Goal: Task Accomplishment & Management: Use online tool/utility

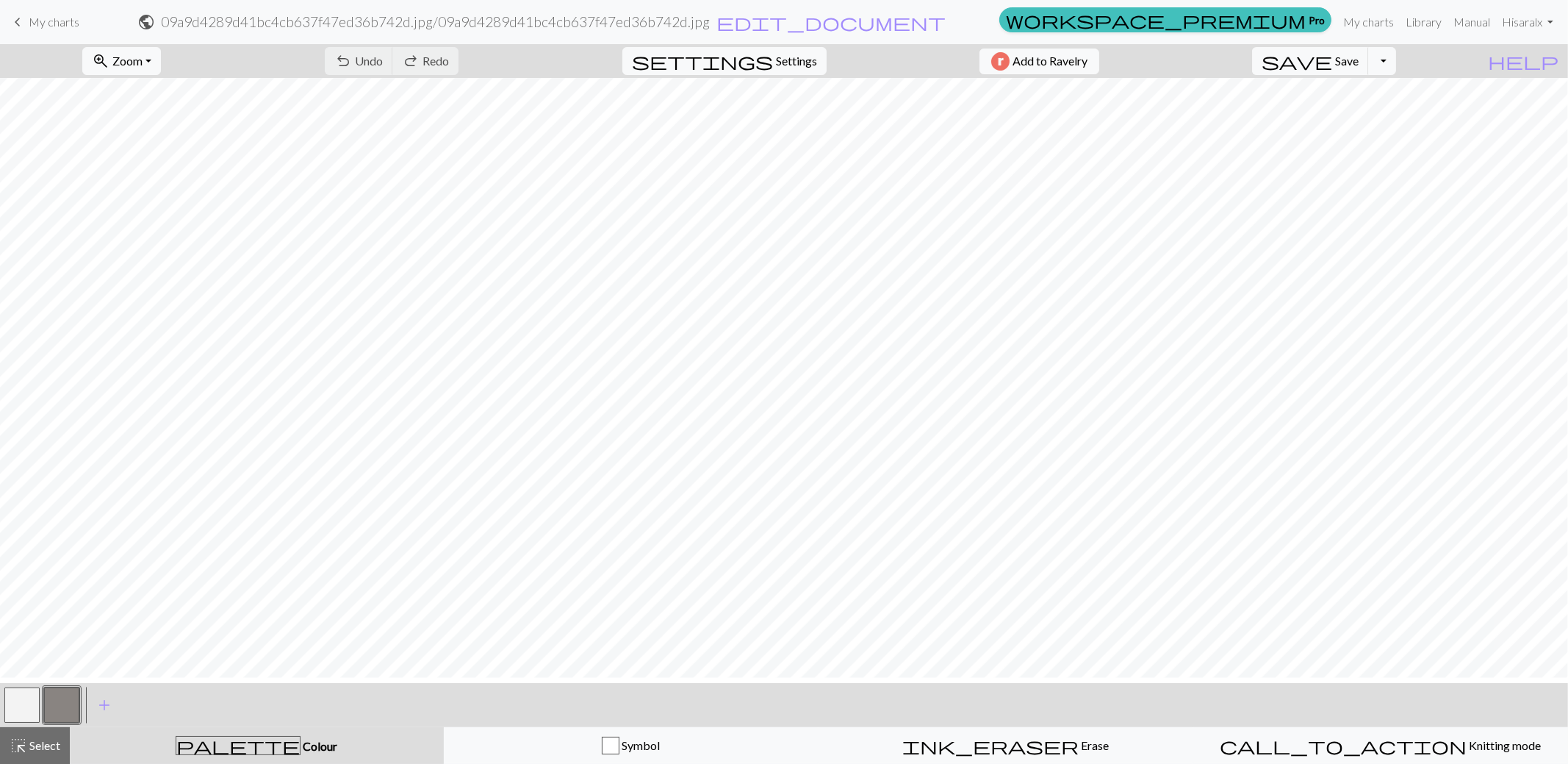
scroll to position [295, 0]
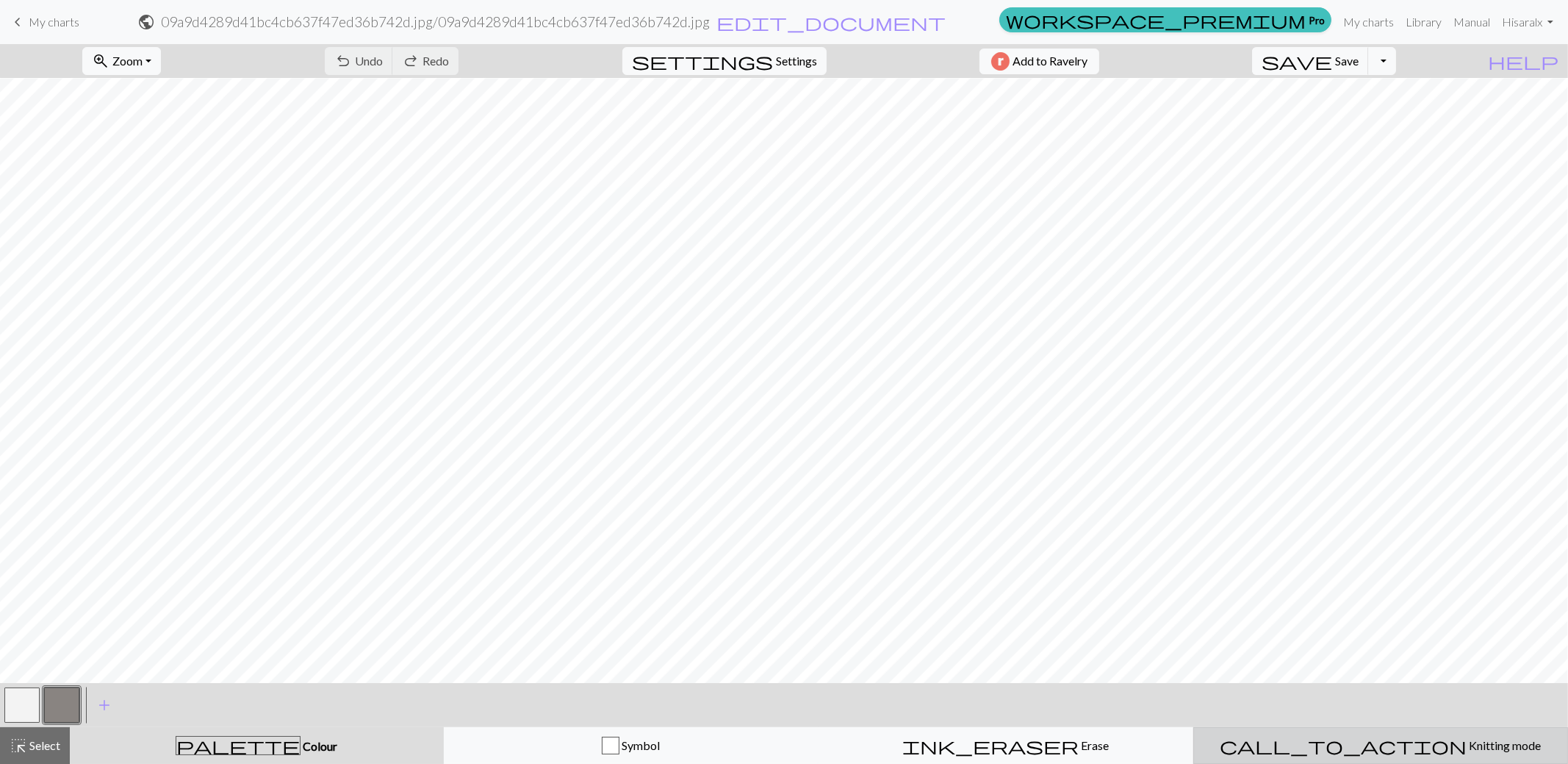
click at [1467, 745] on span "Knitting mode" at bounding box center [1504, 745] width 75 height 14
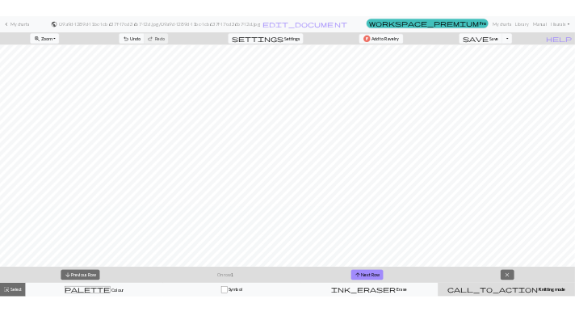
scroll to position [566, 0]
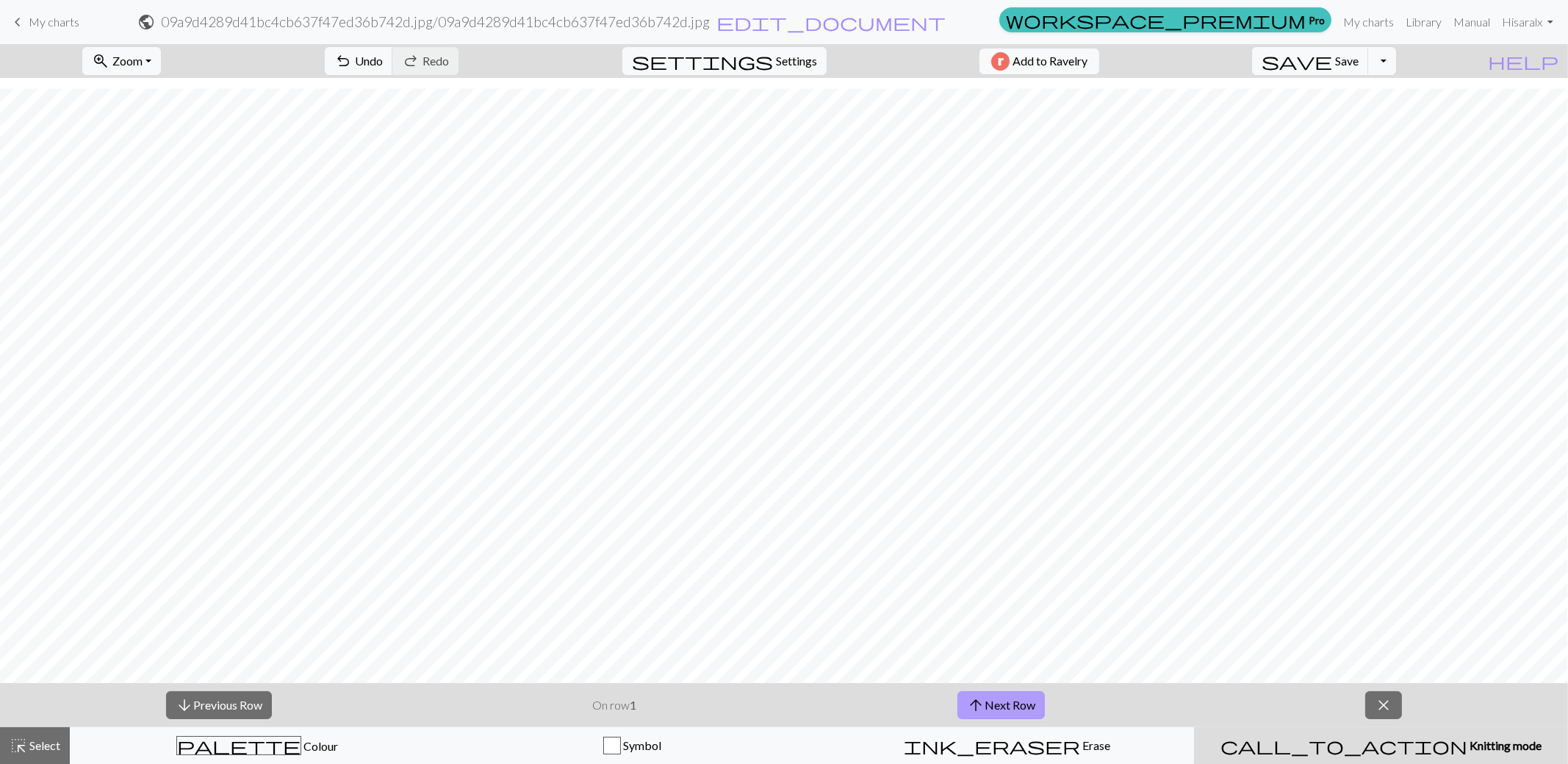
click at [995, 708] on button "arrow_upward Next Row" at bounding box center [1001, 705] width 87 height 28
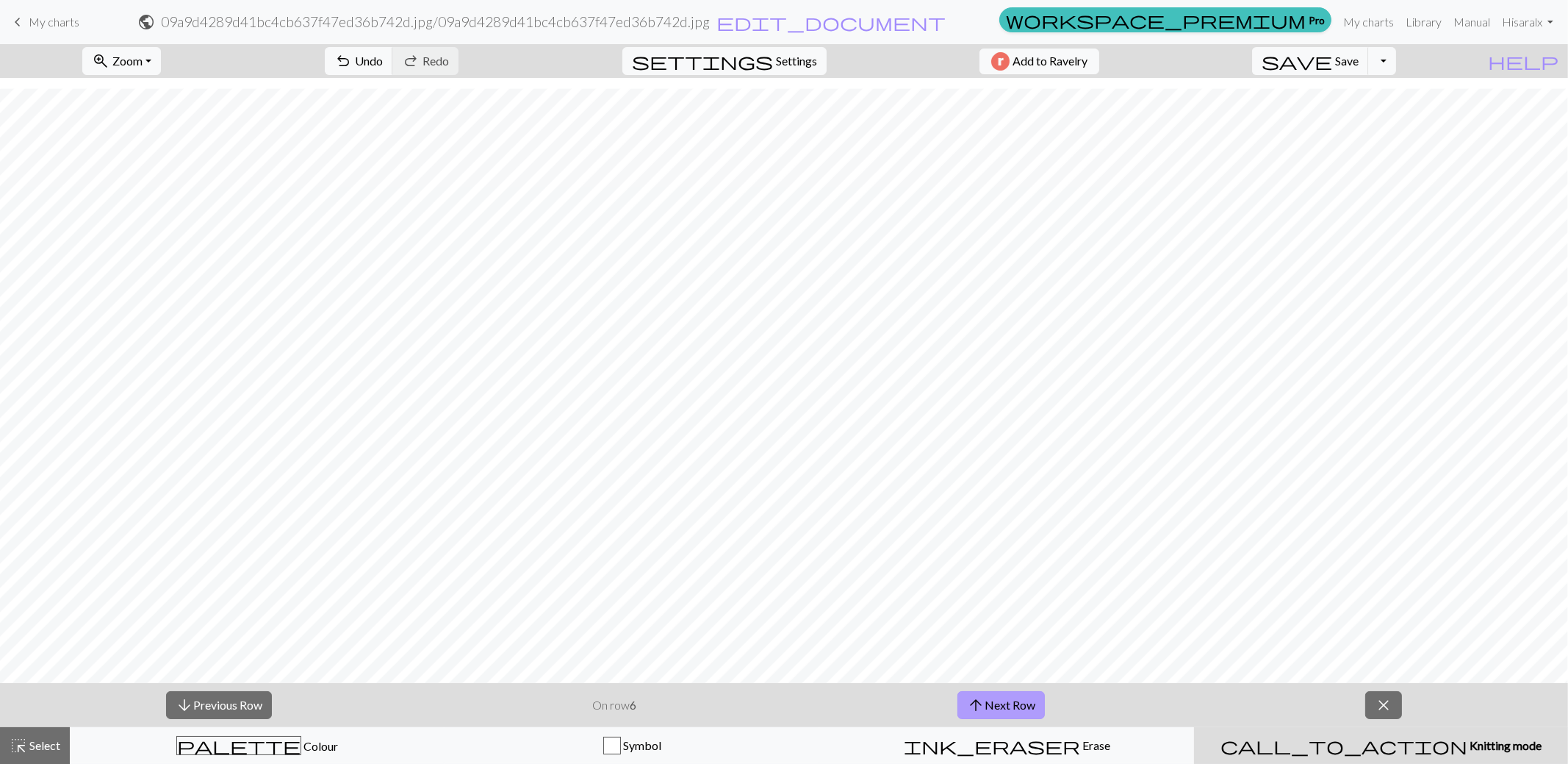
click at [995, 708] on button "arrow_upward Next Row" at bounding box center [1001, 705] width 87 height 28
click at [995, 708] on button "arrow_upward Next Row" at bounding box center [1004, 705] width 87 height 28
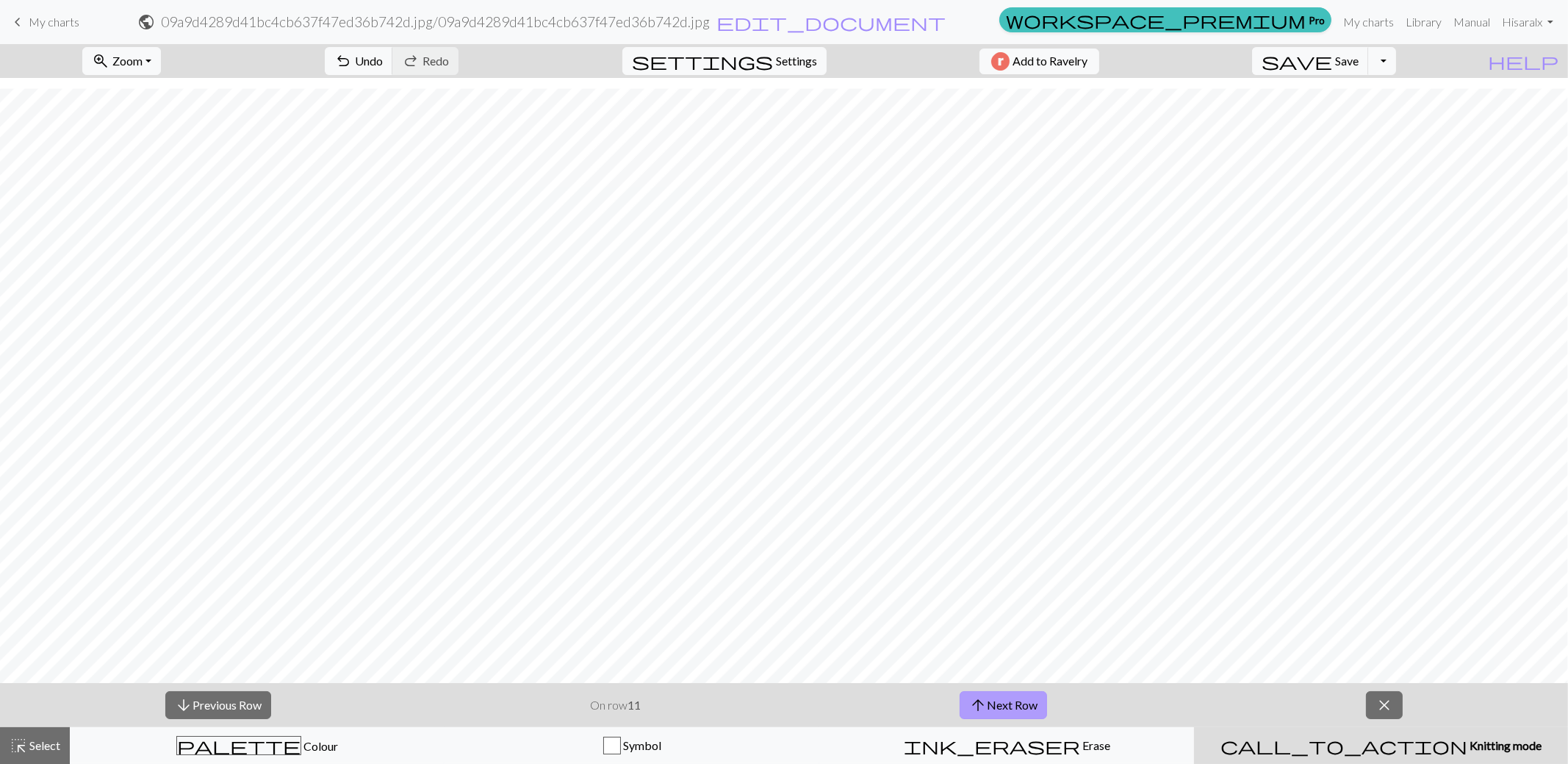
click at [995, 708] on button "arrow_upward Next Row" at bounding box center [1004, 705] width 87 height 28
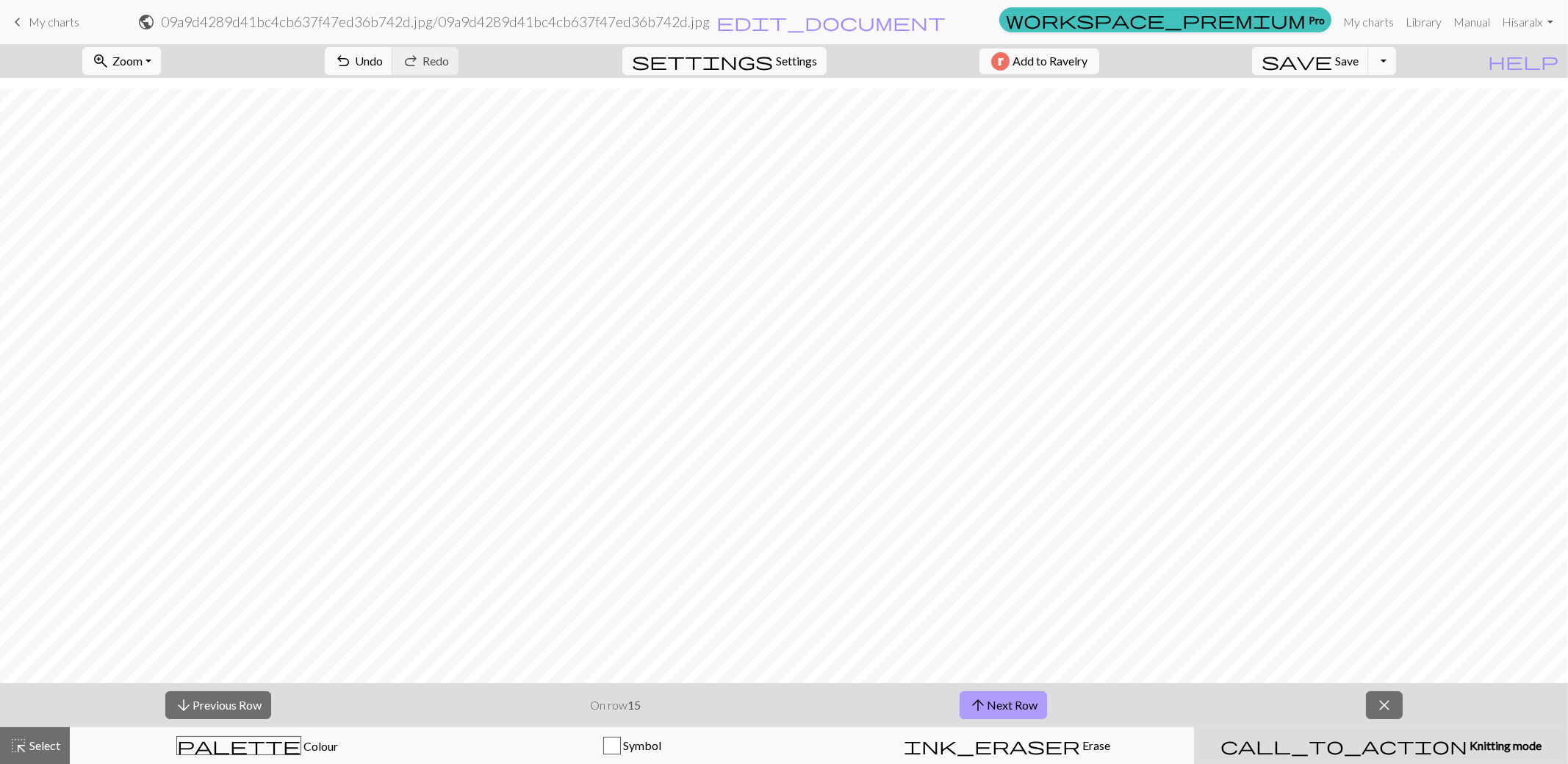
click at [995, 708] on button "arrow_upward Next Row" at bounding box center [1004, 705] width 87 height 28
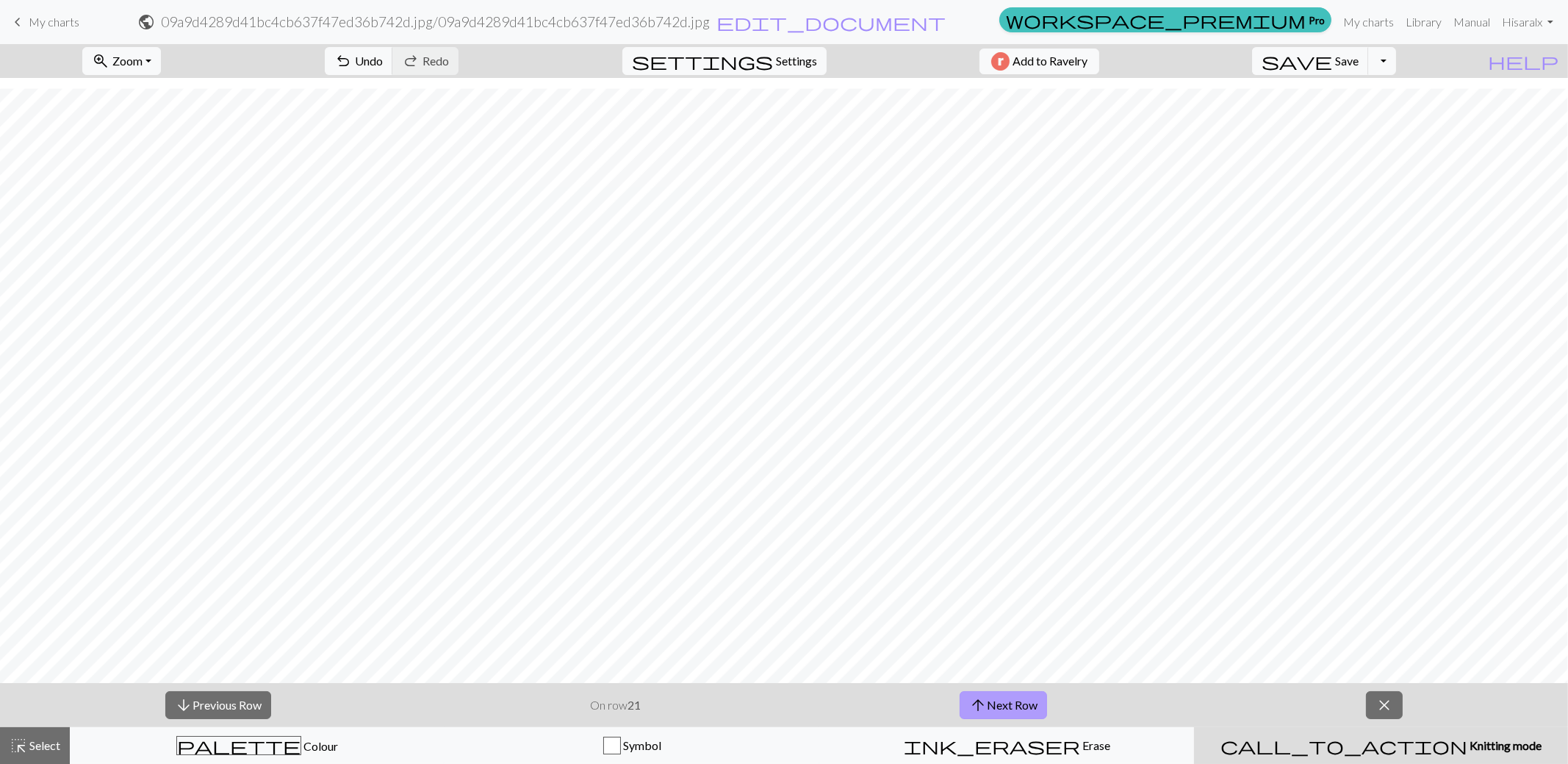
click at [995, 708] on button "arrow_upward Next Row" at bounding box center [1004, 705] width 87 height 28
click at [1008, 720] on div "arrow_downward Previous Row On row 23 arrow_upward Next Row close" at bounding box center [784, 705] width 1568 height 44
click at [991, 709] on button "arrow_upward Next Row" at bounding box center [1004, 705] width 87 height 28
click at [999, 696] on button "arrow_upward Next Row" at bounding box center [1004, 705] width 87 height 28
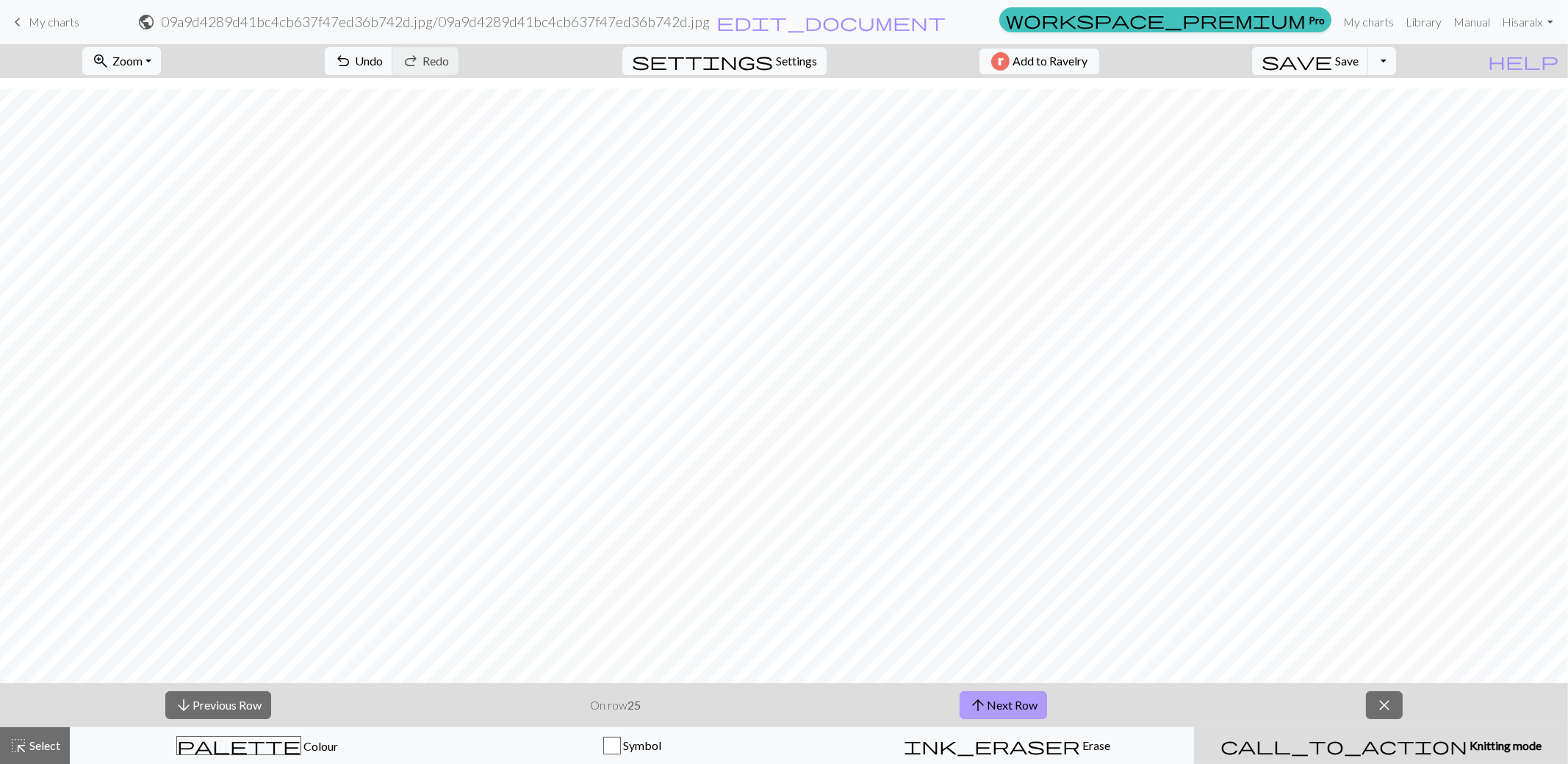
click at [1004, 703] on button "arrow_upward Next Row" at bounding box center [1004, 705] width 87 height 28
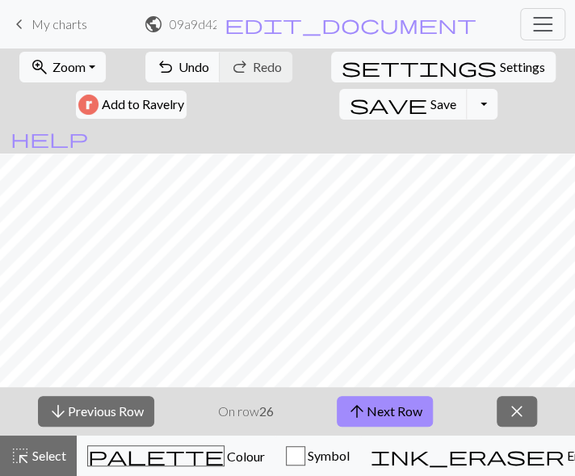
scroll to position [647, 0]
click at [370, 411] on button "arrow_upward Next Row" at bounding box center [385, 411] width 96 height 31
click at [392, 408] on button "arrow_upward Next Row" at bounding box center [385, 411] width 96 height 31
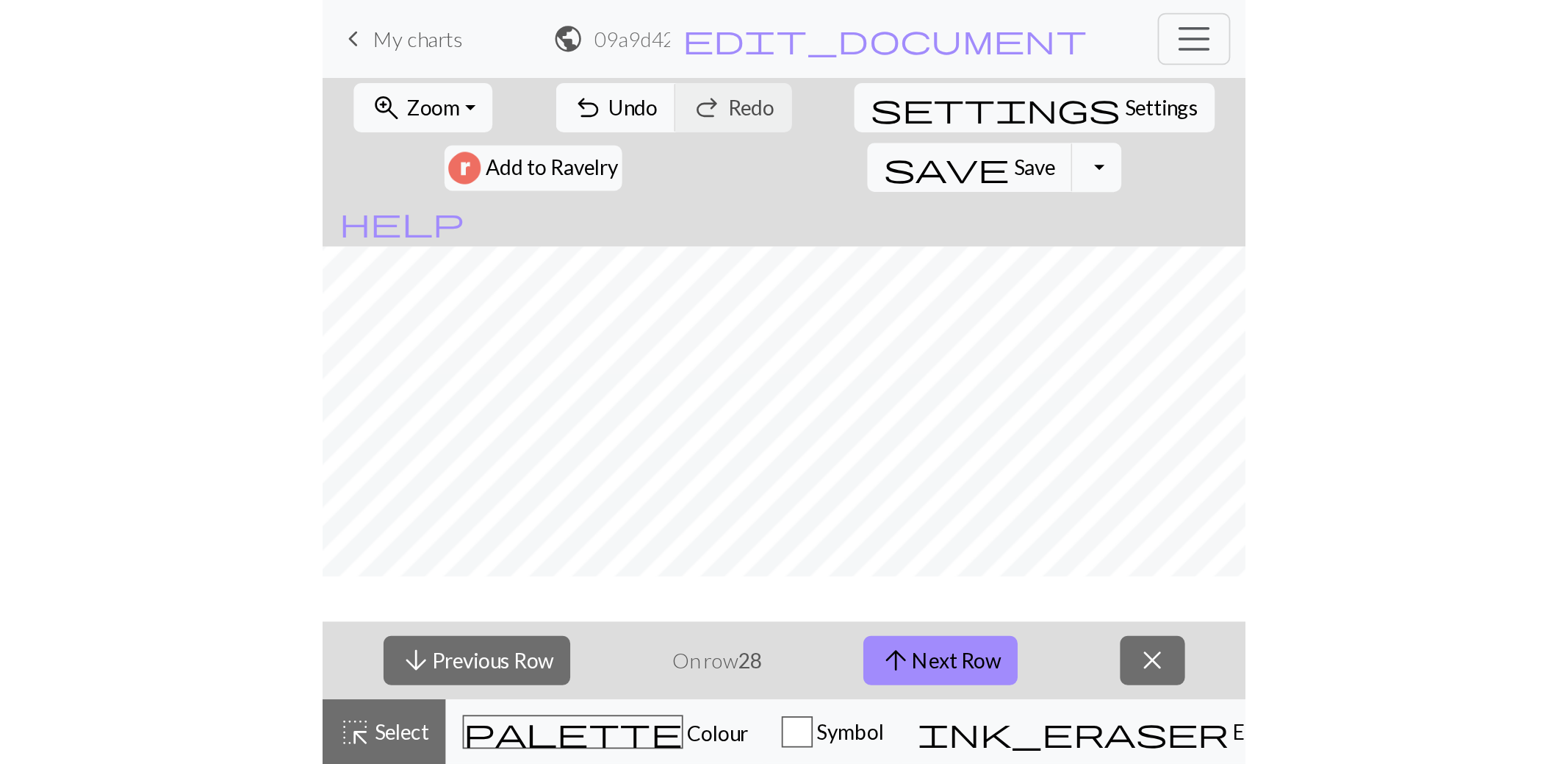
scroll to position [506, 0]
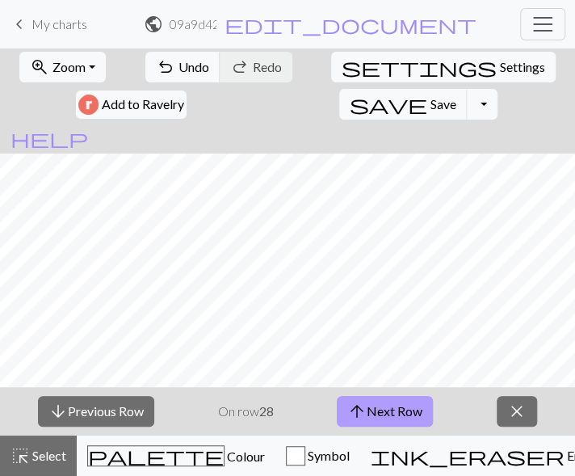
click at [367, 411] on span "arrow_upward" at bounding box center [356, 411] width 19 height 23
click at [523, 409] on span "close" at bounding box center [516, 411] width 19 height 23
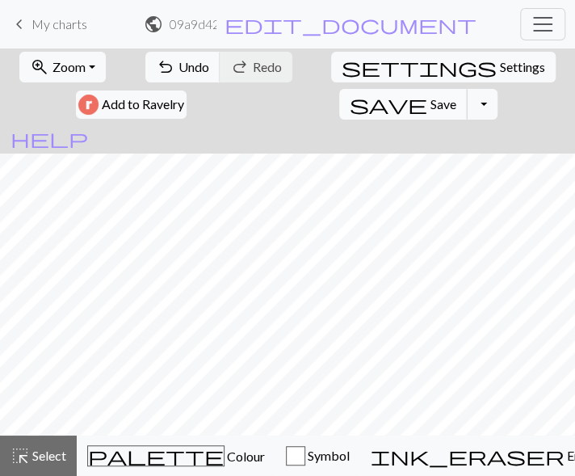
click at [456, 96] on span "Save" at bounding box center [443, 103] width 26 height 15
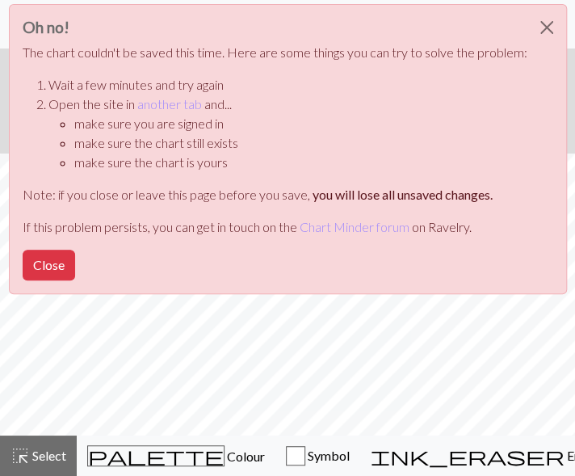
click at [315, 56] on p "The chart couldn't be saved this time. Here are some things you can try to solv…" at bounding box center [275, 52] width 505 height 19
click at [53, 258] on button "Close" at bounding box center [49, 265] width 52 height 31
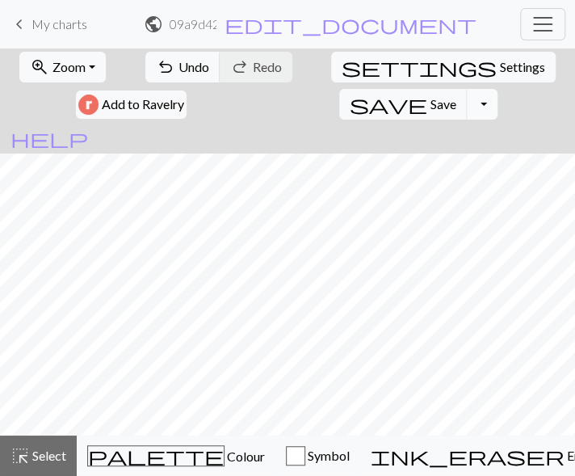
click at [497, 89] on button "Toggle Dropdown" at bounding box center [482, 104] width 31 height 31
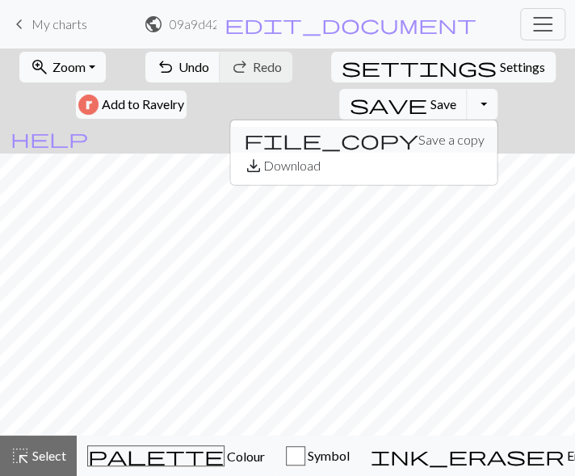
click at [497, 127] on button "file_copy Save a copy" at bounding box center [364, 140] width 267 height 26
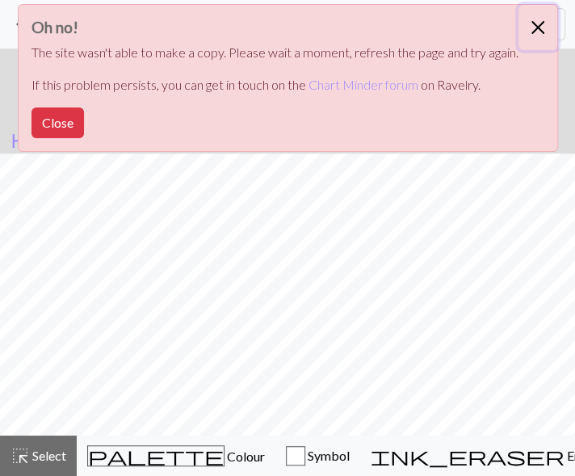
click at [533, 26] on button "Close" at bounding box center [537, 27] width 39 height 45
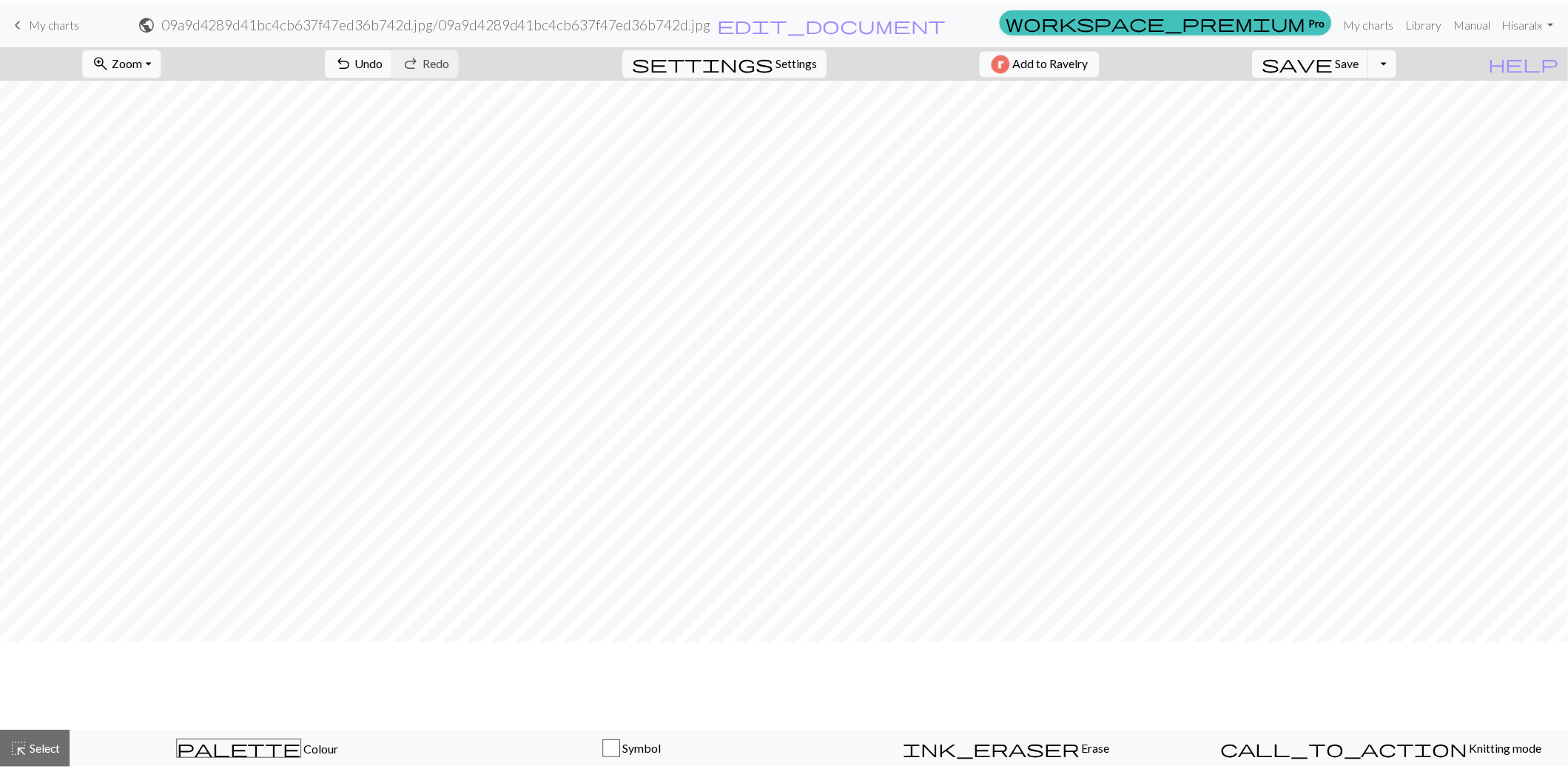
scroll to position [0, 0]
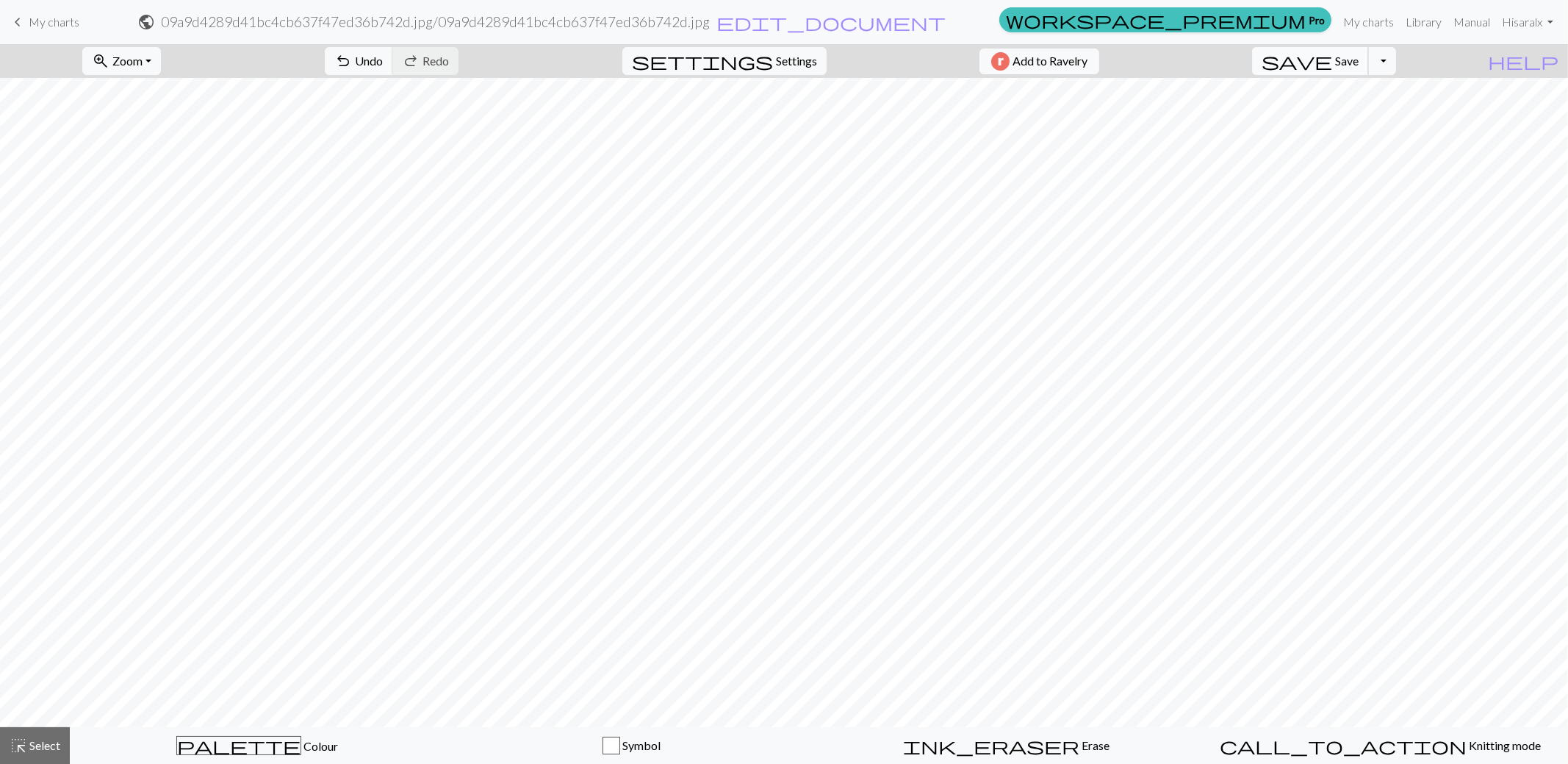
click at [1359, 62] on span "Save" at bounding box center [1347, 60] width 24 height 14
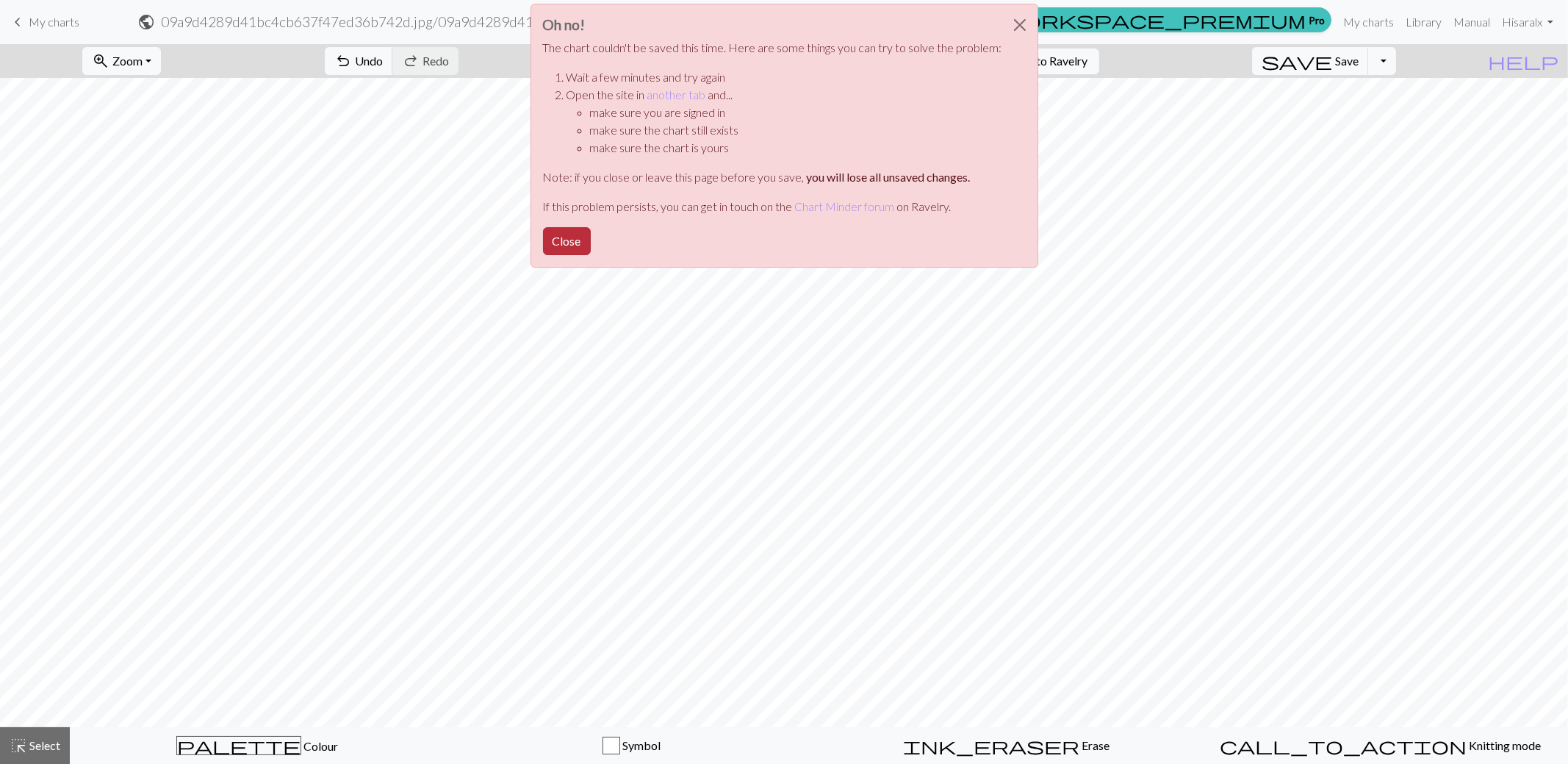
click at [577, 239] on button "Close" at bounding box center [567, 241] width 47 height 28
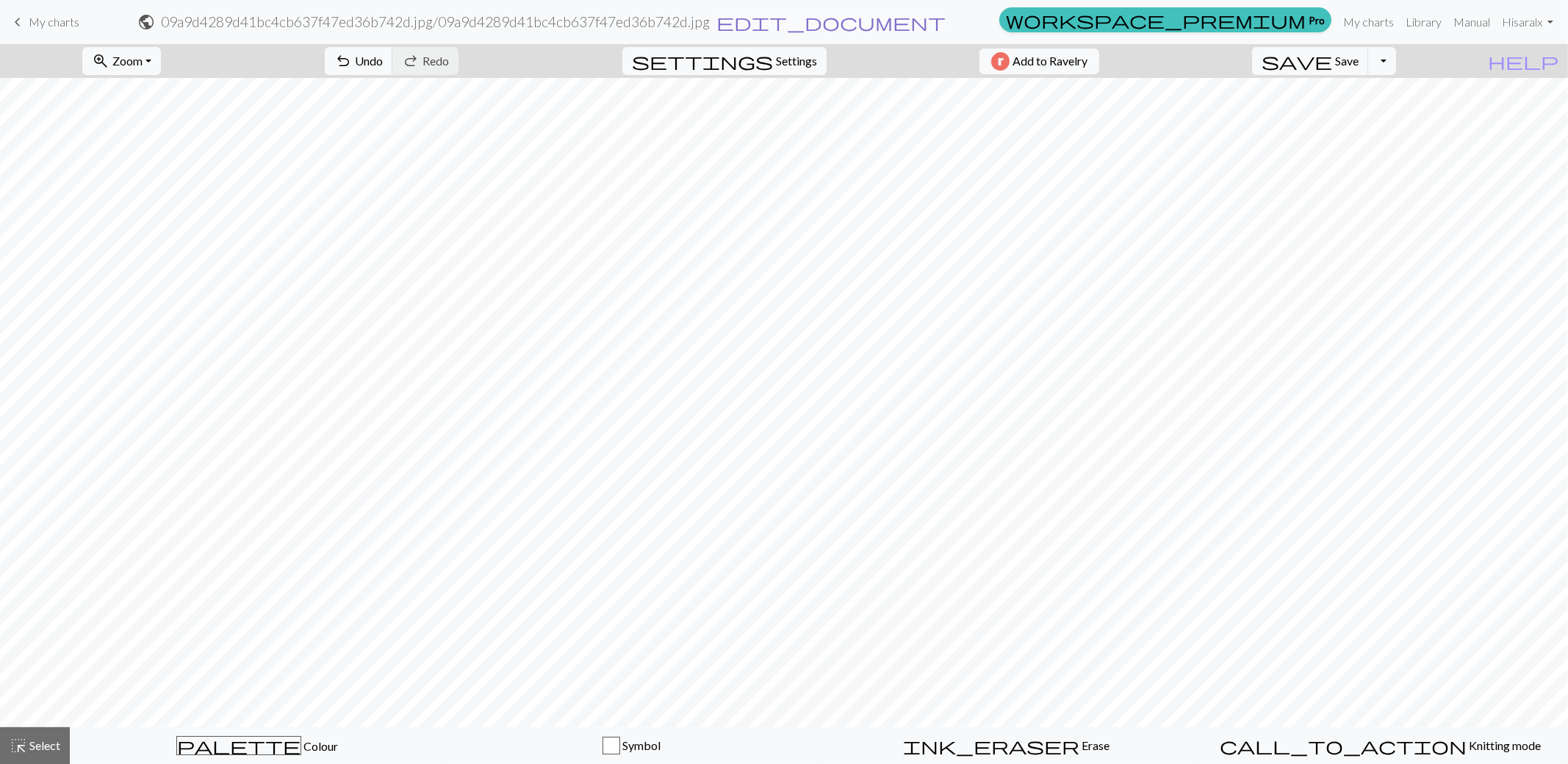
click at [946, 19] on span "edit_document" at bounding box center [831, 22] width 229 height 21
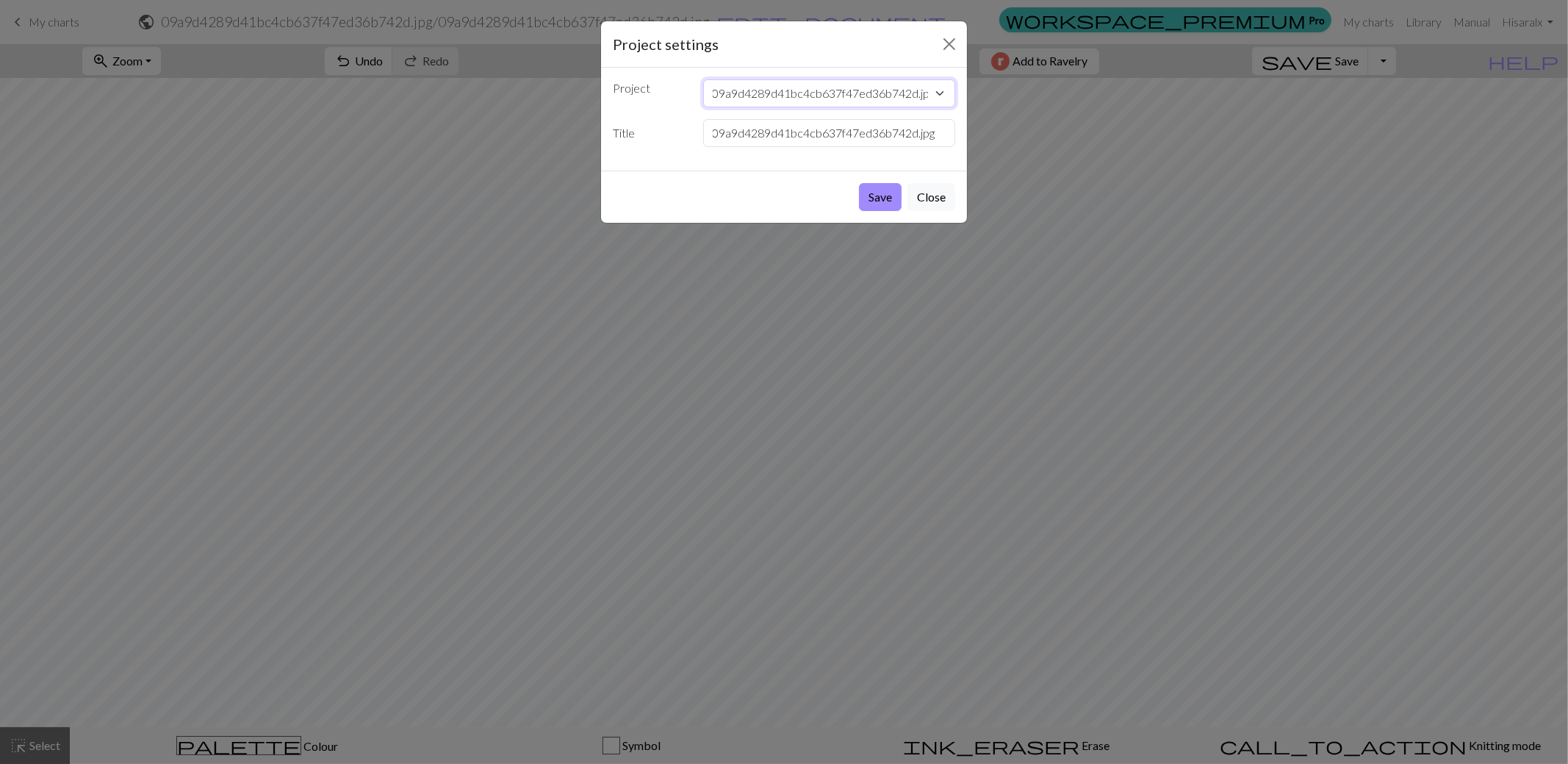
click at [782, 101] on select "09a9d4289d41bc4cb637f47ed36b742d.jpg Hot Water" at bounding box center [830, 93] width 253 height 28
click at [703, 79] on select "09a9d4289d41bc4cb637f47ed36b742d.jpg Hot Water" at bounding box center [830, 93] width 253 height 28
click at [756, 105] on select "09a9d4289d41bc4cb637f47ed36b742d.jpg Hot Water" at bounding box center [830, 93] width 253 height 28
select select "68d03f2f3eea154e62ea6faa"
click at [703, 79] on select "09a9d4289d41bc4cb637f47ed36b742d.jpg Hot Water" at bounding box center [830, 93] width 253 height 28
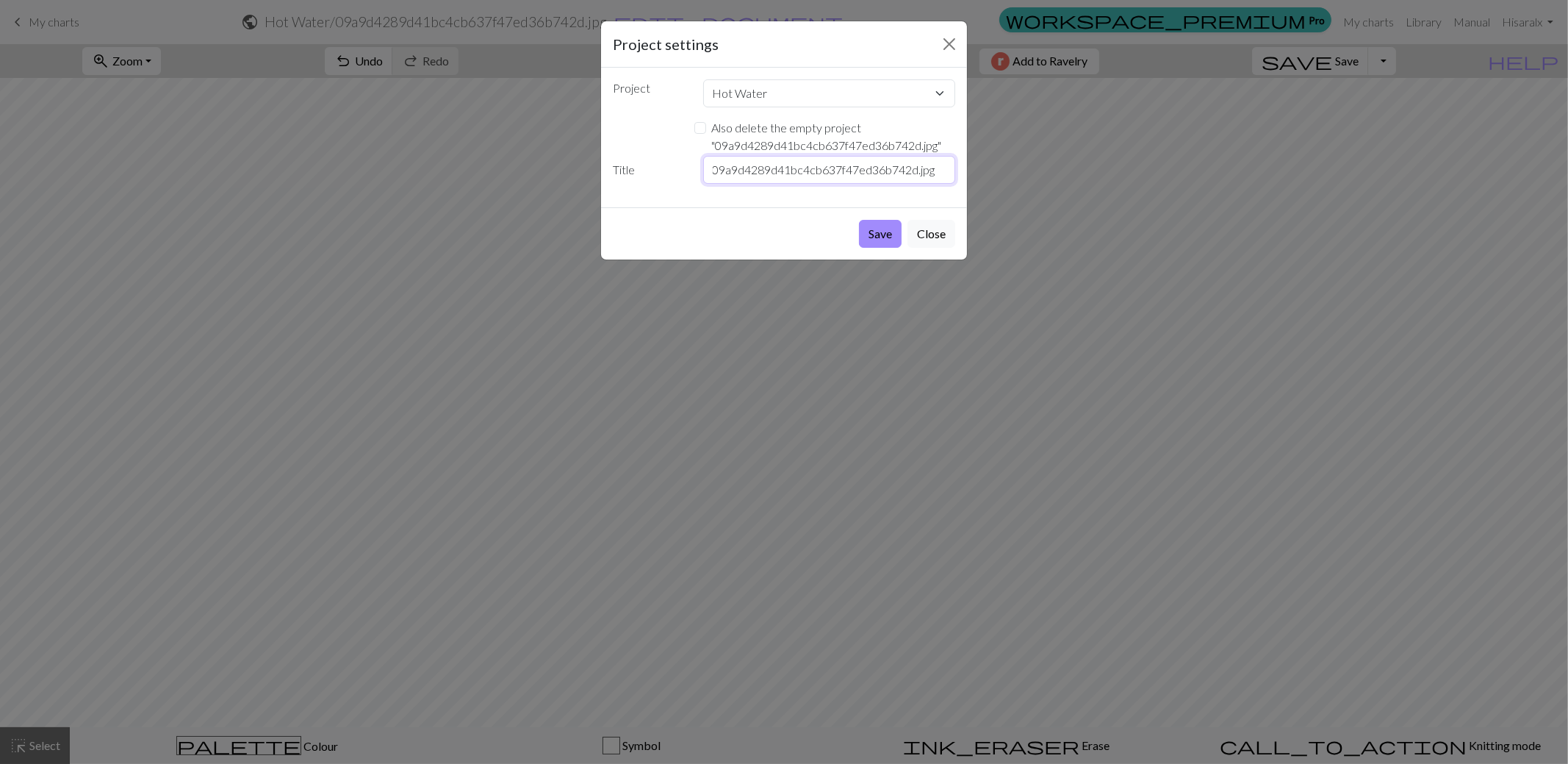
click at [747, 162] on input "09a9d4289d41bc4cb637f47ed36b742d.jpg" at bounding box center [830, 169] width 253 height 28
click at [757, 165] on input "09a9d4289d41bc4cb637f47ed36b742d.jpg" at bounding box center [830, 169] width 253 height 28
type input "a"
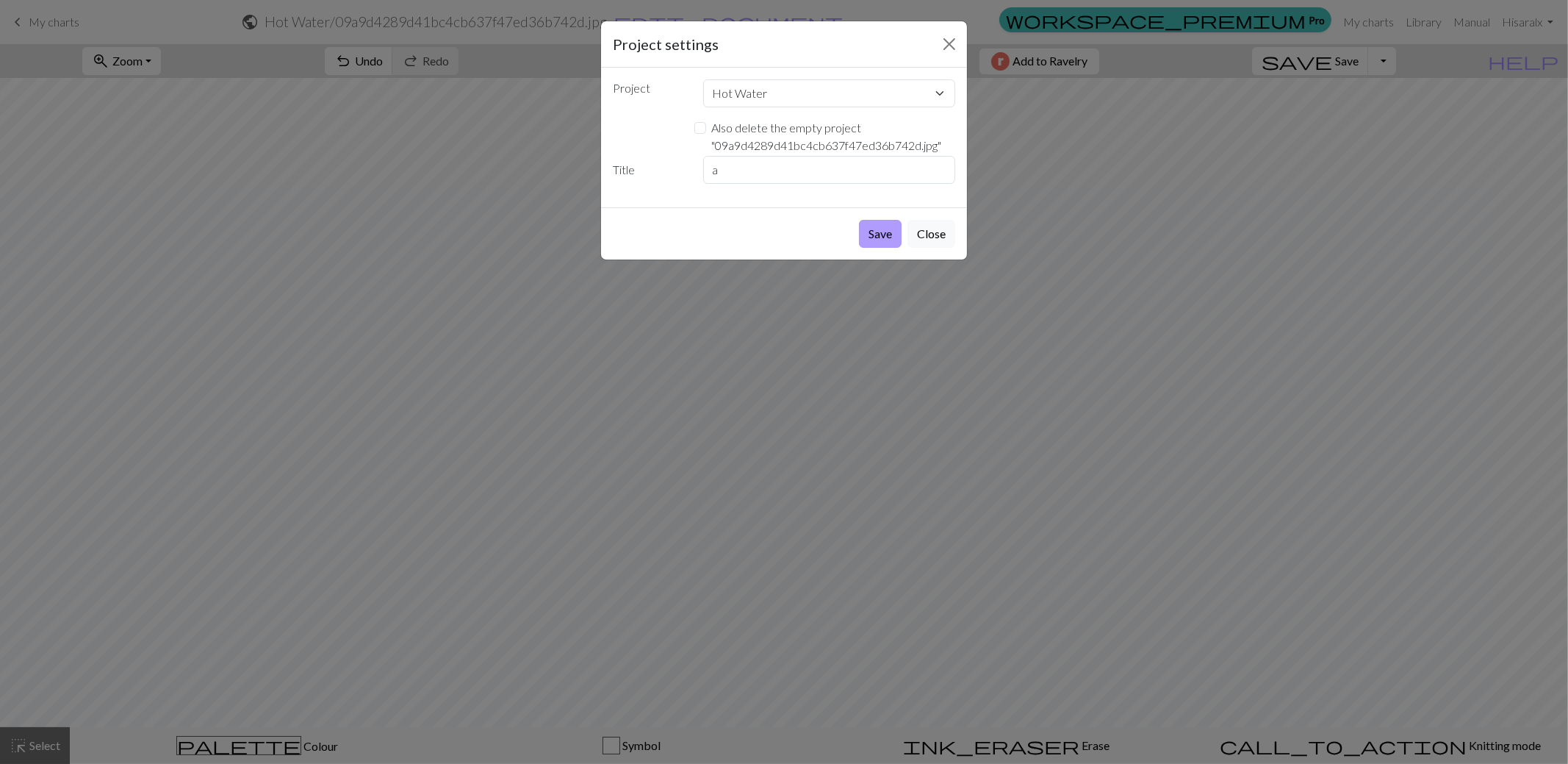
click at [875, 229] on button "Save" at bounding box center [880, 233] width 43 height 28
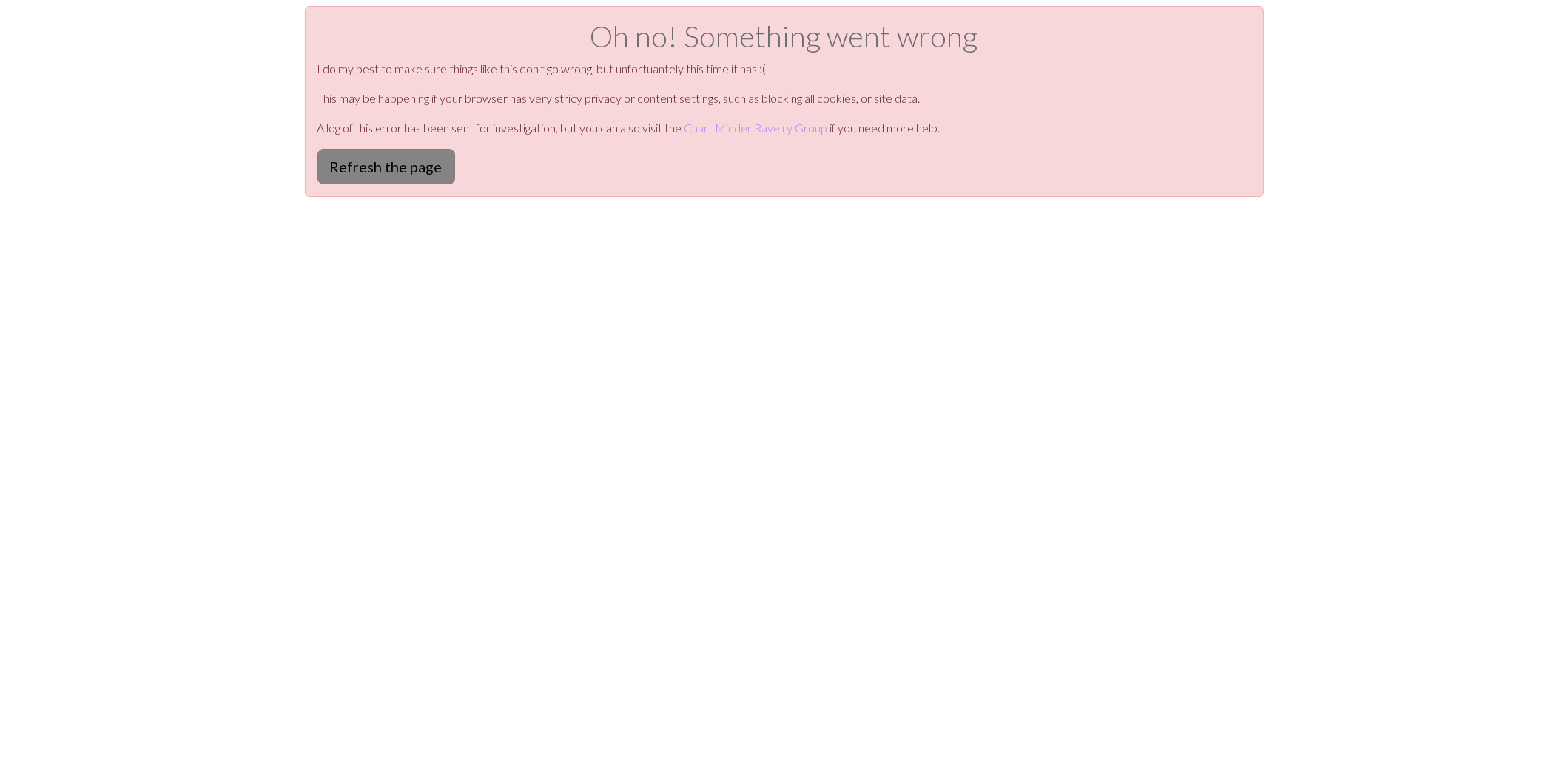
click at [367, 162] on button "Refresh the page" at bounding box center [386, 166] width 137 height 36
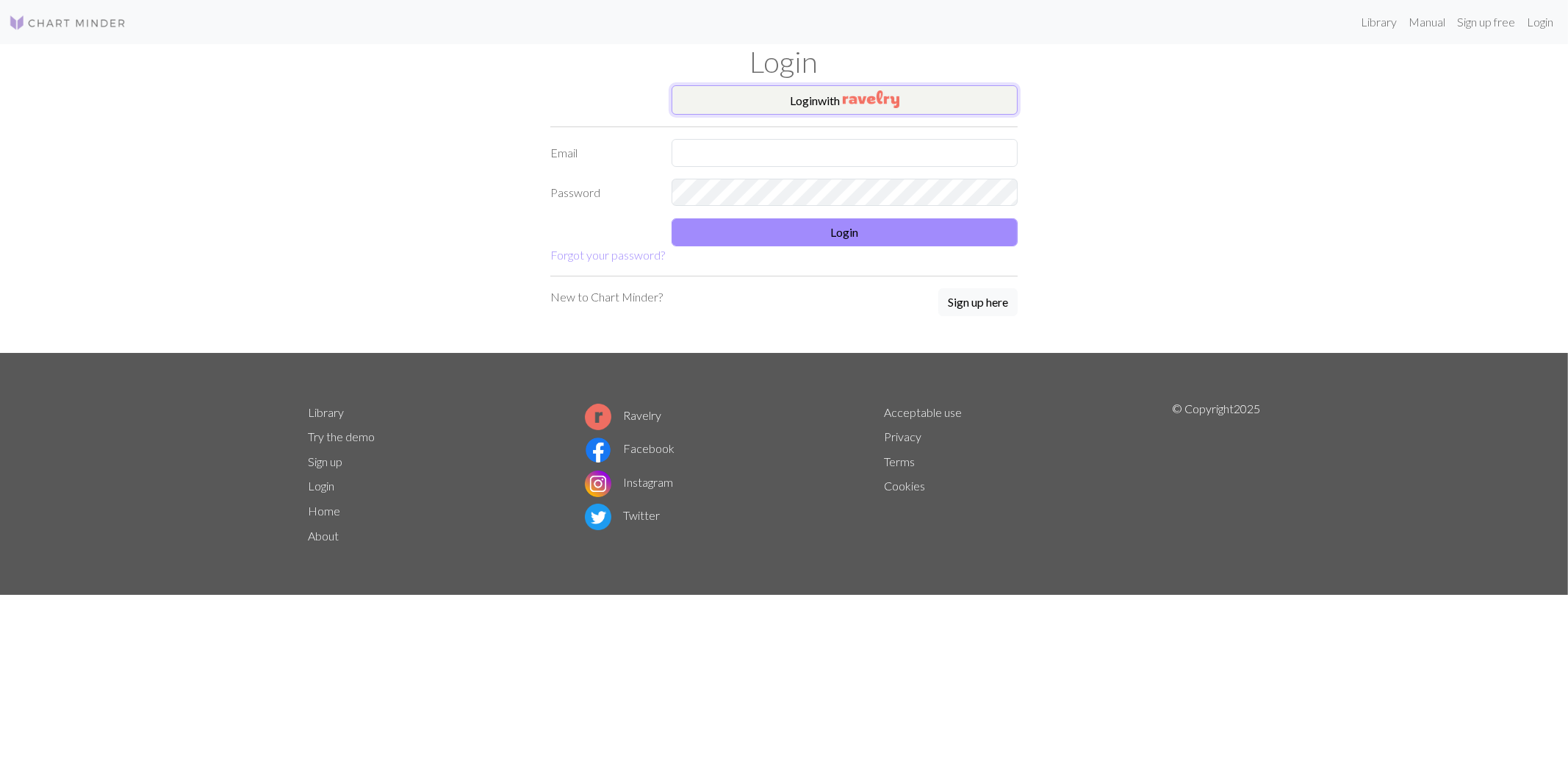
click at [824, 103] on button "Login with" at bounding box center [845, 100] width 346 height 29
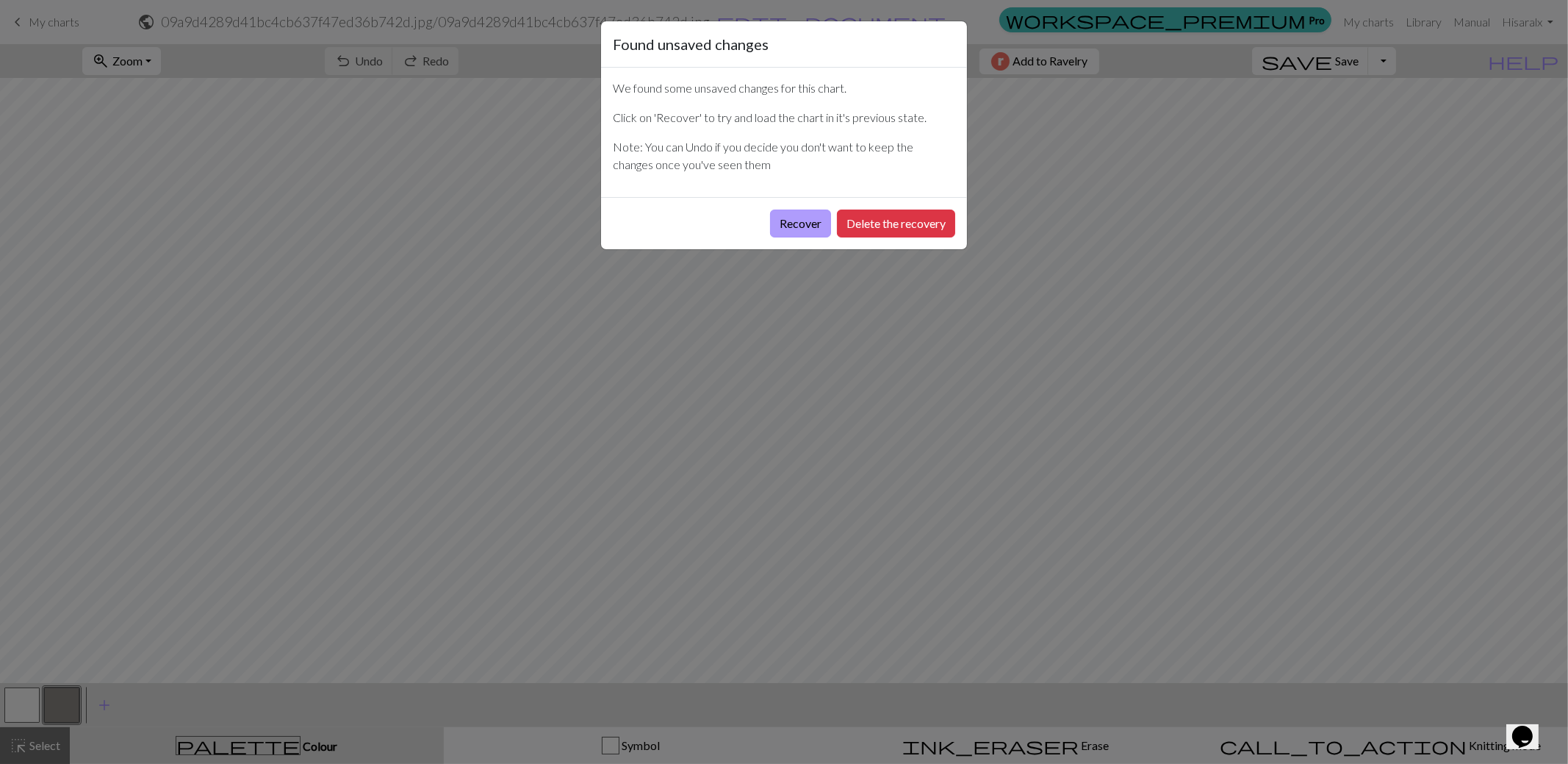
click at [794, 223] on button "Recover" at bounding box center [800, 223] width 61 height 28
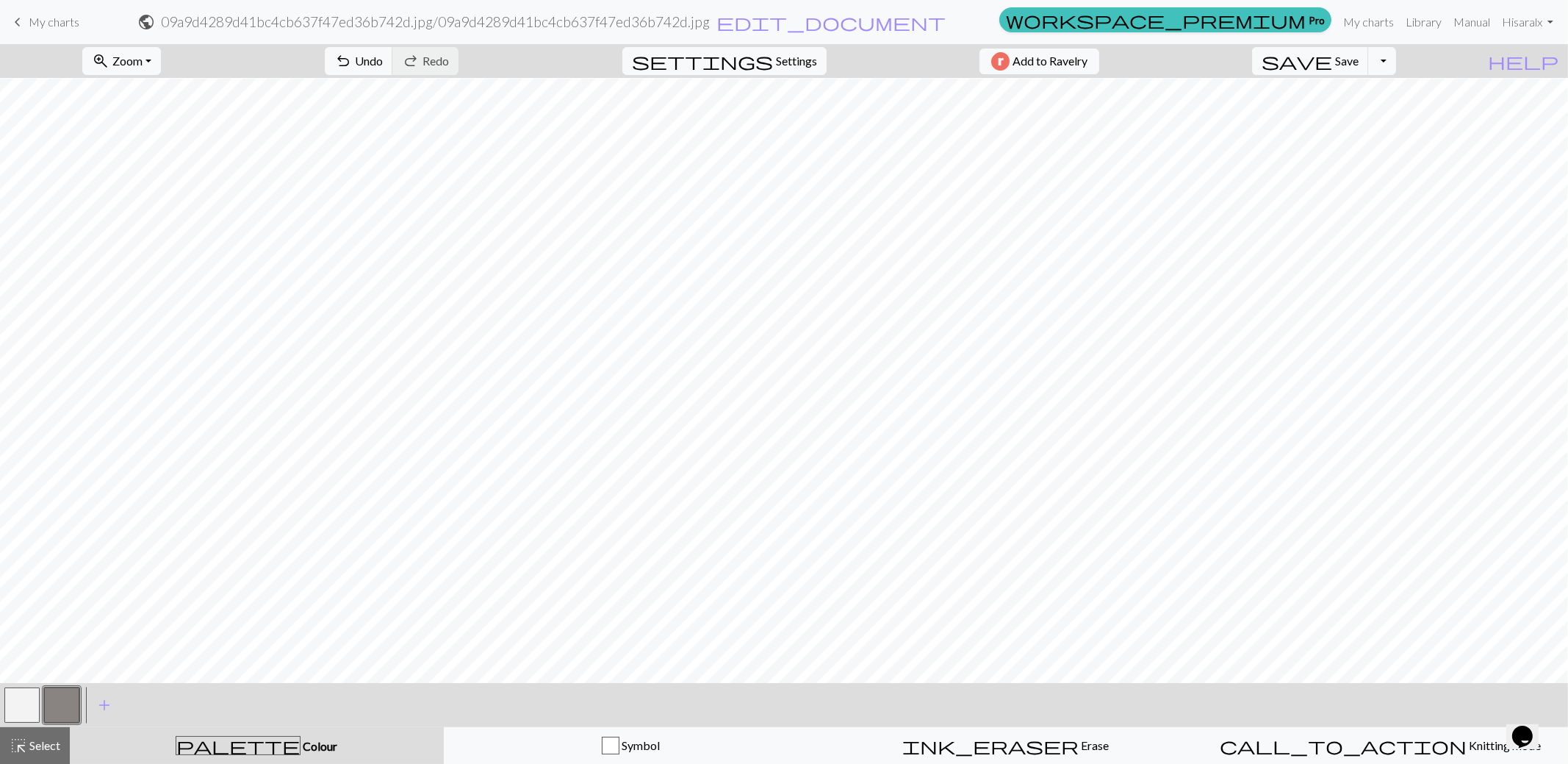
scroll to position [73, 0]
click at [946, 18] on span "edit_document" at bounding box center [831, 22] width 229 height 21
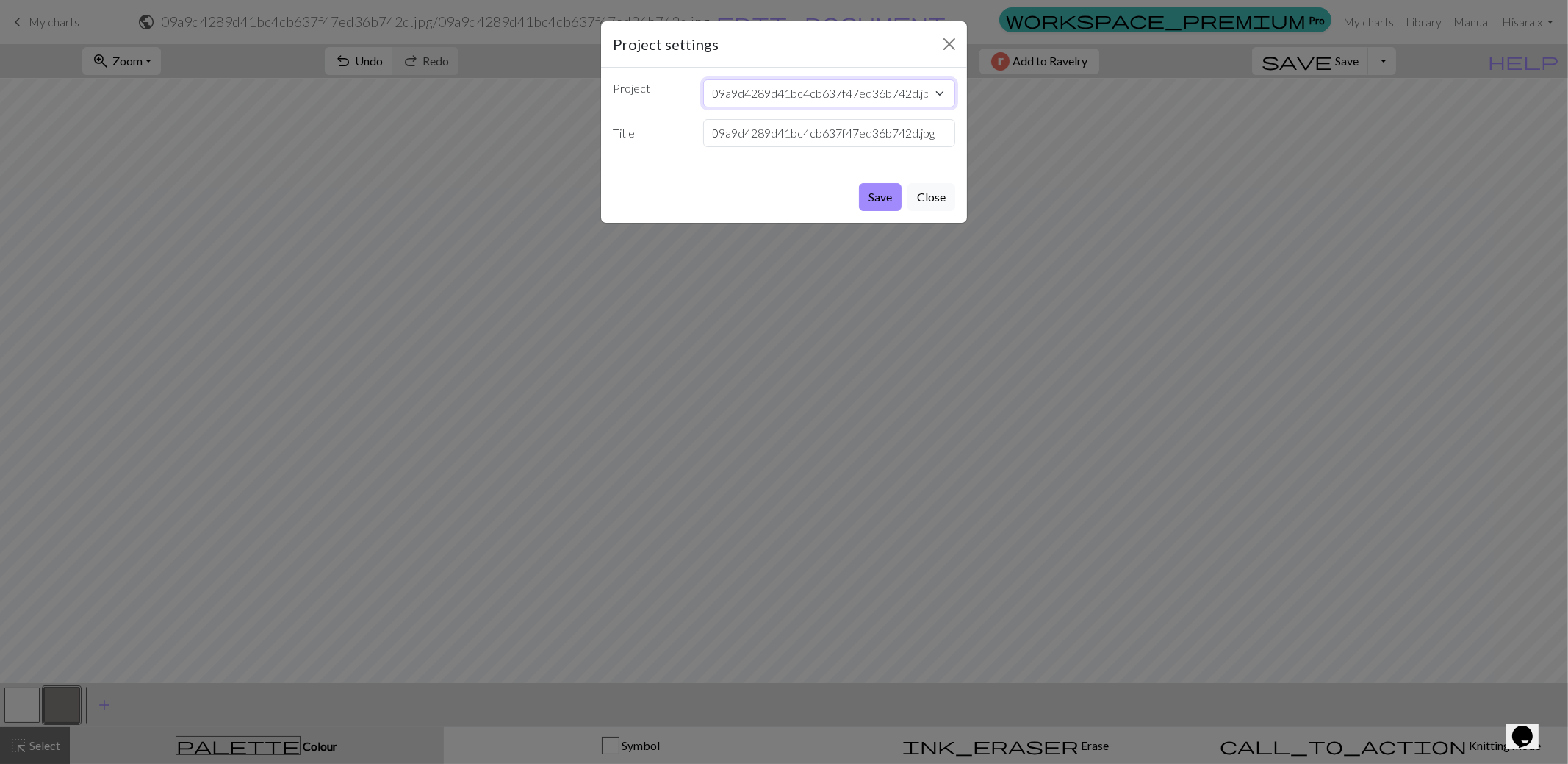
click at [735, 94] on select "09a9d4289d41bc4cb637f47ed36b742d.jpg Hot Water" at bounding box center [830, 93] width 253 height 28
select select "68d03f2f3eea154e62ea6faa"
click at [703, 79] on select "09a9d4289d41bc4cb637f47ed36b742d.jpg Hot Water" at bounding box center [830, 93] width 253 height 28
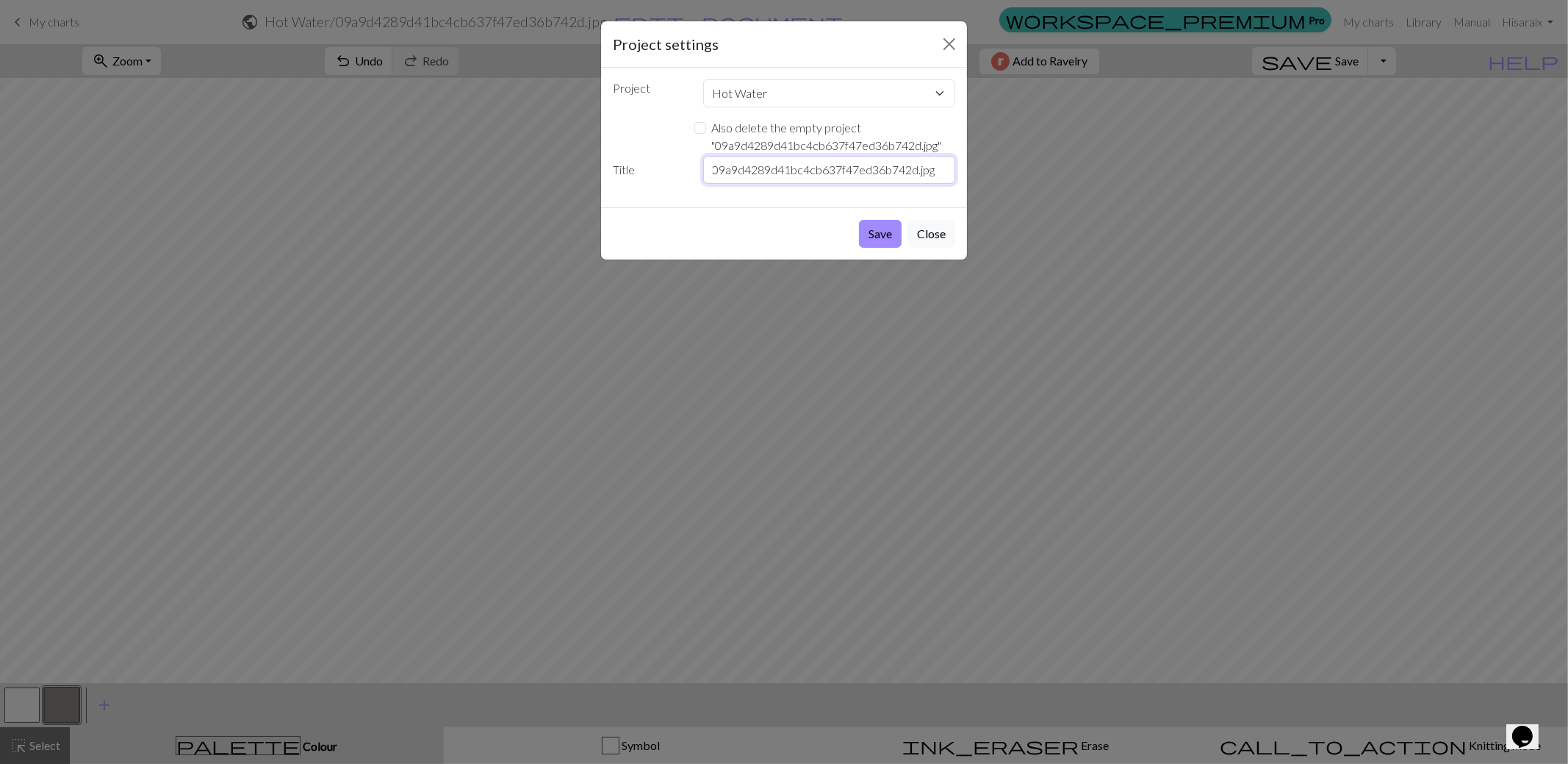
click at [751, 162] on input "09a9d4289d41bc4cb637f47ed36b742d.jpg" at bounding box center [830, 169] width 253 height 28
click at [751, 172] on input "09a9d4289d41bc4cb637f47ed36b742d.jpg" at bounding box center [830, 169] width 253 height 28
click at [751, 170] on input "09a9d4289d41bc4cb637f47ed36b742d.jpg" at bounding box center [830, 169] width 253 height 28
type input "asdf"
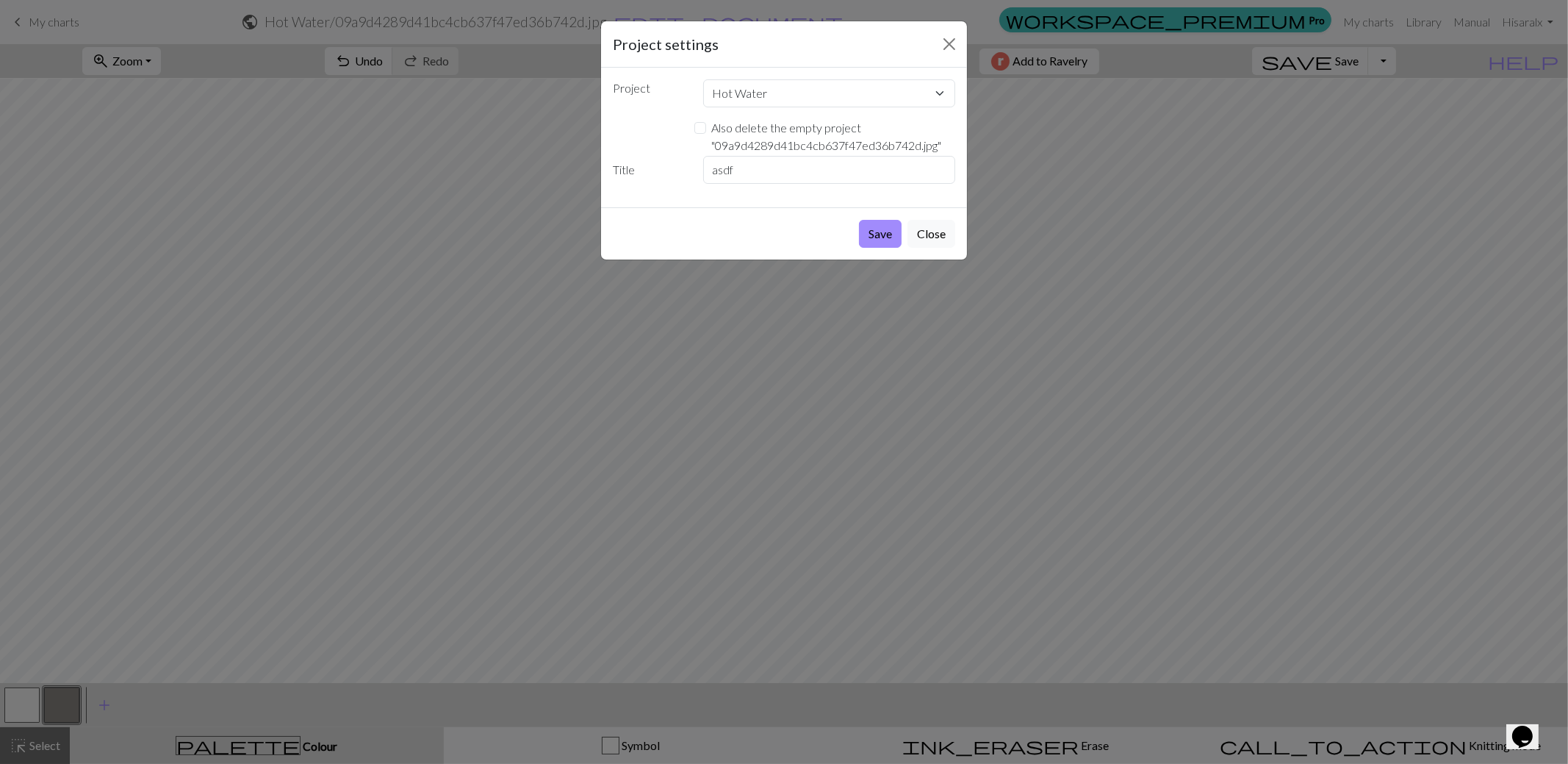
click at [758, 128] on label "Also delete the empty project " 09a9d4289d41bc4cb637f47ed36b742d.jpg "" at bounding box center [835, 137] width 244 height 36
click at [706, 128] on input "Also delete the empty project " 09a9d4289d41bc4cb637f47ed36b742d.jpg "" at bounding box center [700, 127] width 12 height 12
checkbox input "true"
click at [885, 229] on button "Save" at bounding box center [880, 233] width 43 height 28
